Goal: Task Accomplishment & Management: Use online tool/utility

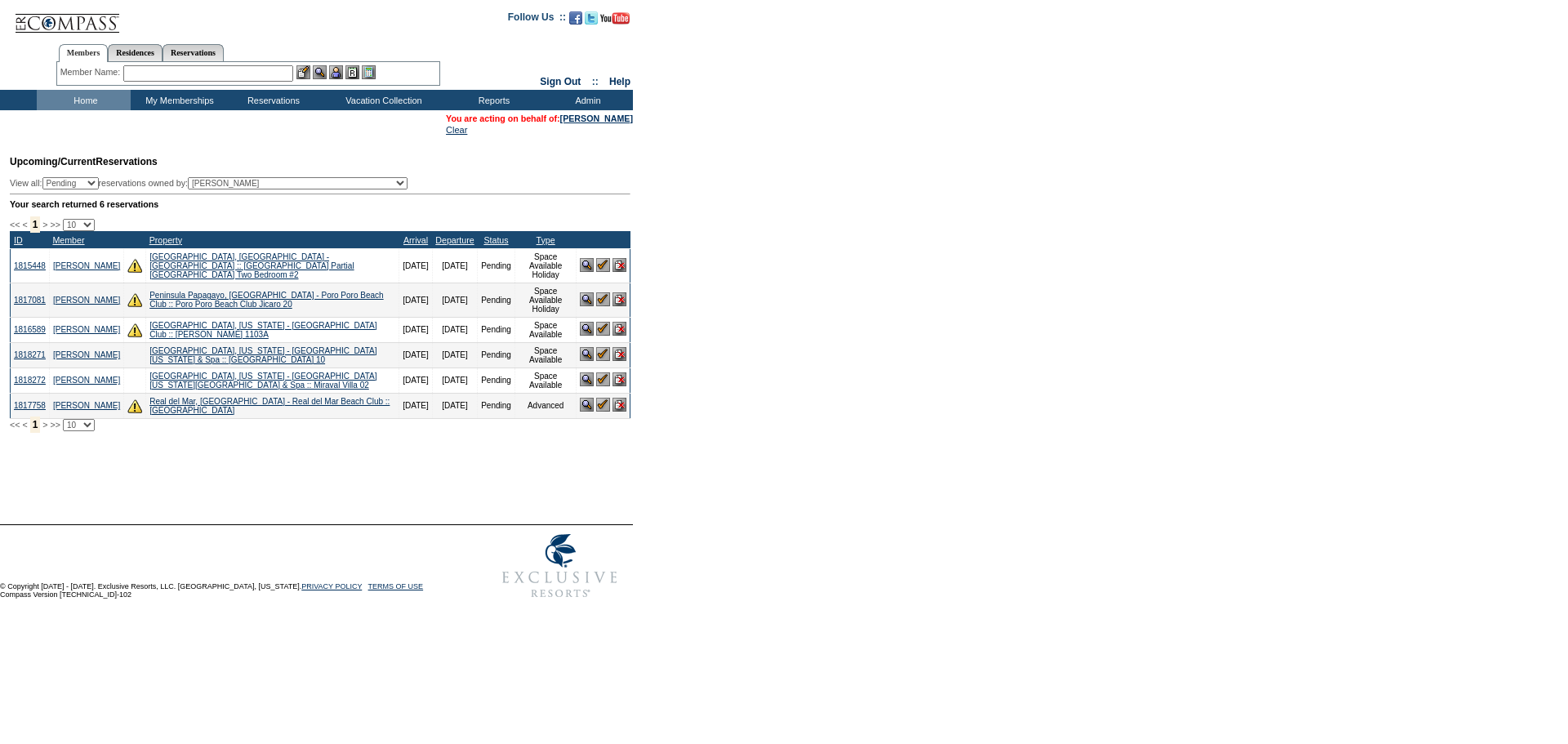
click at [620, 125] on table "You are acting on behalf of: [PERSON_NAME] Clear" at bounding box center [539, 124] width 190 height 24
click at [621, 118] on link "[PERSON_NAME]" at bounding box center [596, 118] width 72 height 9
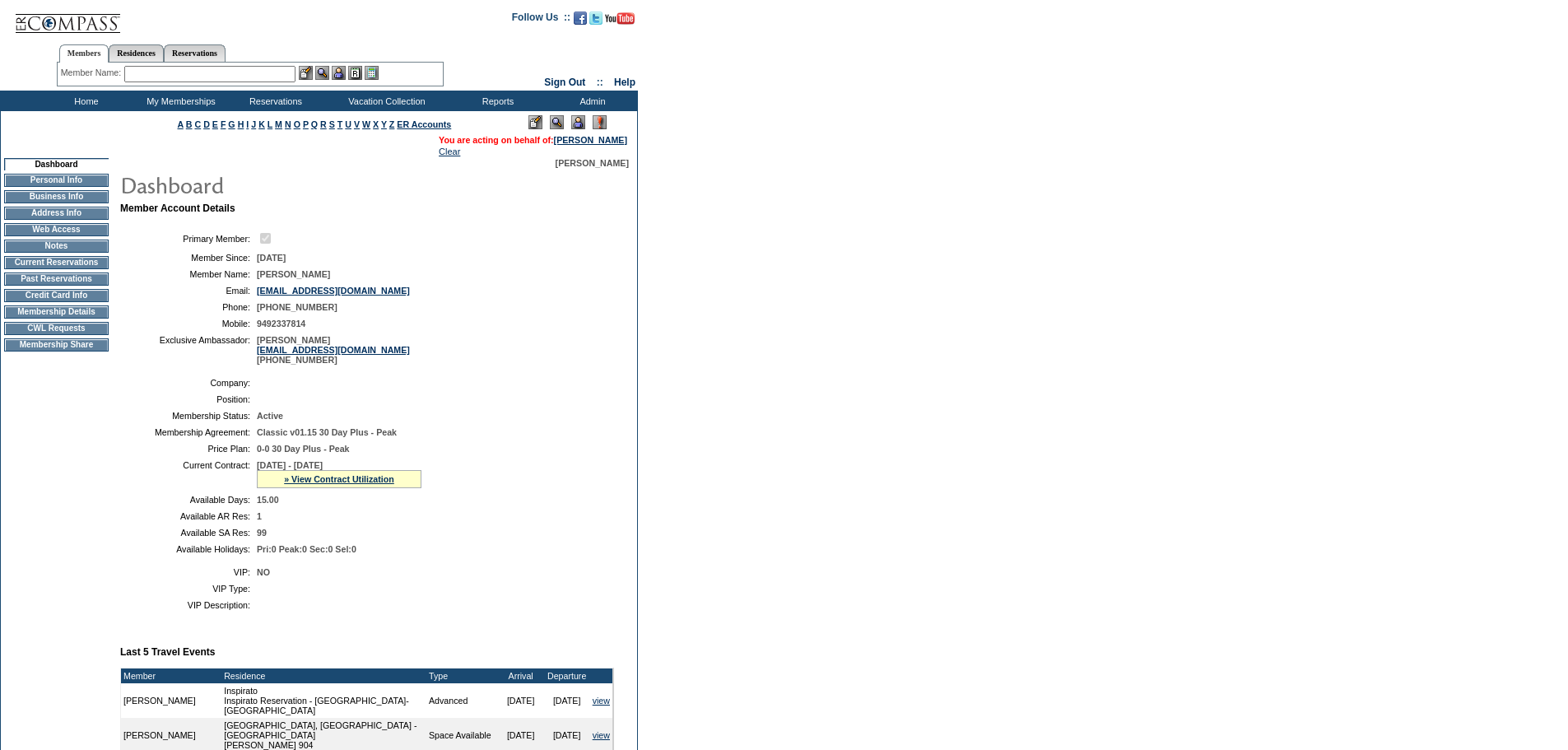
click at [59, 335] on td "CWL Requests" at bounding box center [57, 328] width 104 height 13
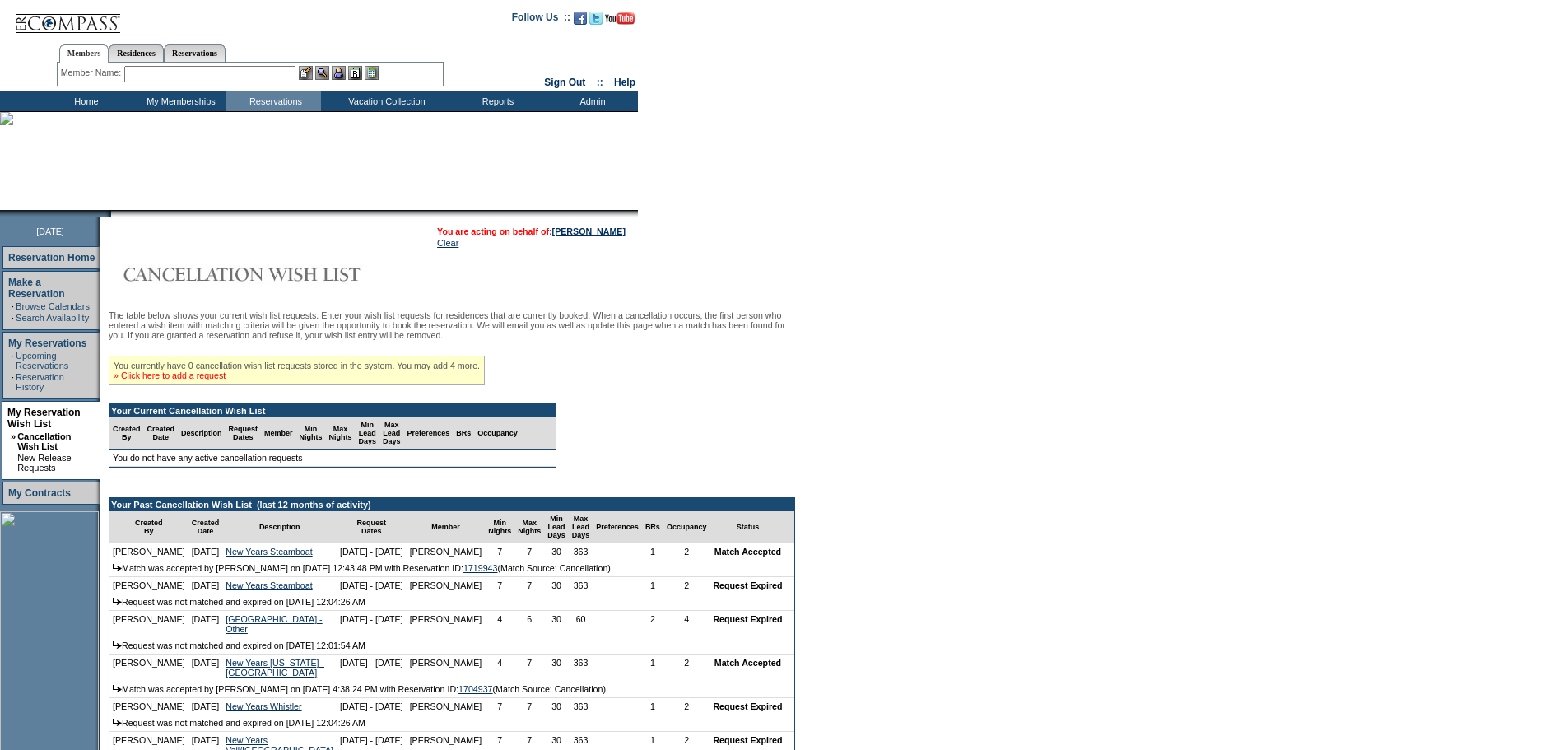
click at [191, 380] on link "» Click here to add a request" at bounding box center [170, 375] width 112 height 10
